Goal: Check status: Check status

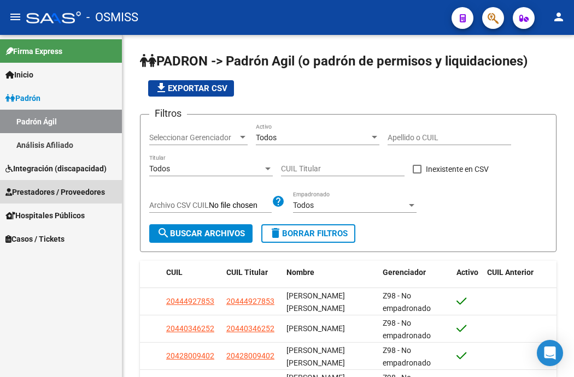
click at [46, 190] on span "Prestadores / Proveedores" at bounding box center [54, 192] width 99 height 12
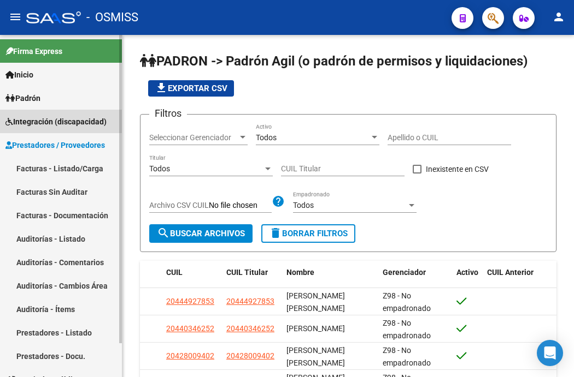
click at [38, 123] on span "Integración (discapacidad)" at bounding box center [55, 122] width 101 height 12
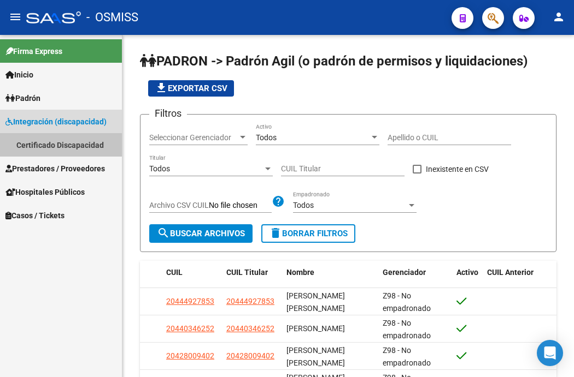
click at [39, 141] on link "Certificado Discapacidad" at bounding box center [61, 144] width 122 height 23
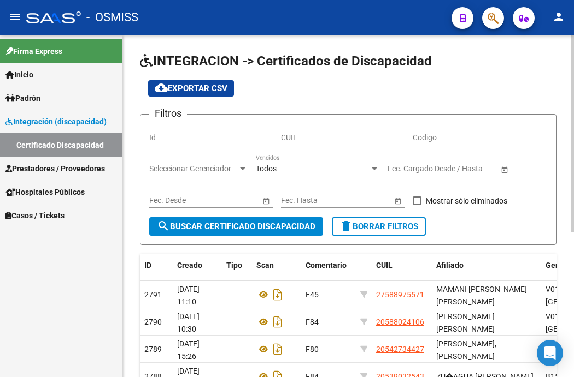
click at [320, 138] on input "CUIL" at bounding box center [342, 137] width 123 height 9
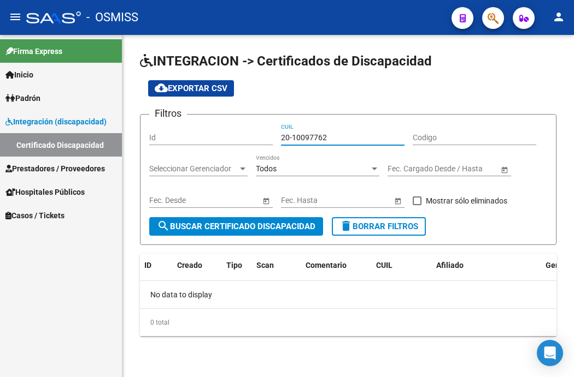
click at [307, 137] on input "20-10097762" at bounding box center [342, 137] width 123 height 9
click at [275, 223] on span "search Buscar Certificado Discapacidad" at bounding box center [236, 227] width 158 height 10
click at [336, 136] on input "20-10009776-2" at bounding box center [342, 137] width 123 height 9
drag, startPoint x: 336, startPoint y: 136, endPoint x: 231, endPoint y: 113, distance: 108.0
click at [231, 113] on app-list-header "INTEGRACION -> Certificados de Discapacidad cloud_download Exportar CSV Filtros…" at bounding box center [348, 148] width 416 height 193
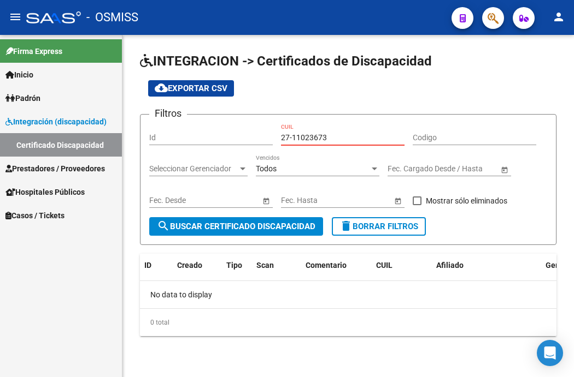
type input "27-11023673-0"
